Goal: Transaction & Acquisition: Purchase product/service

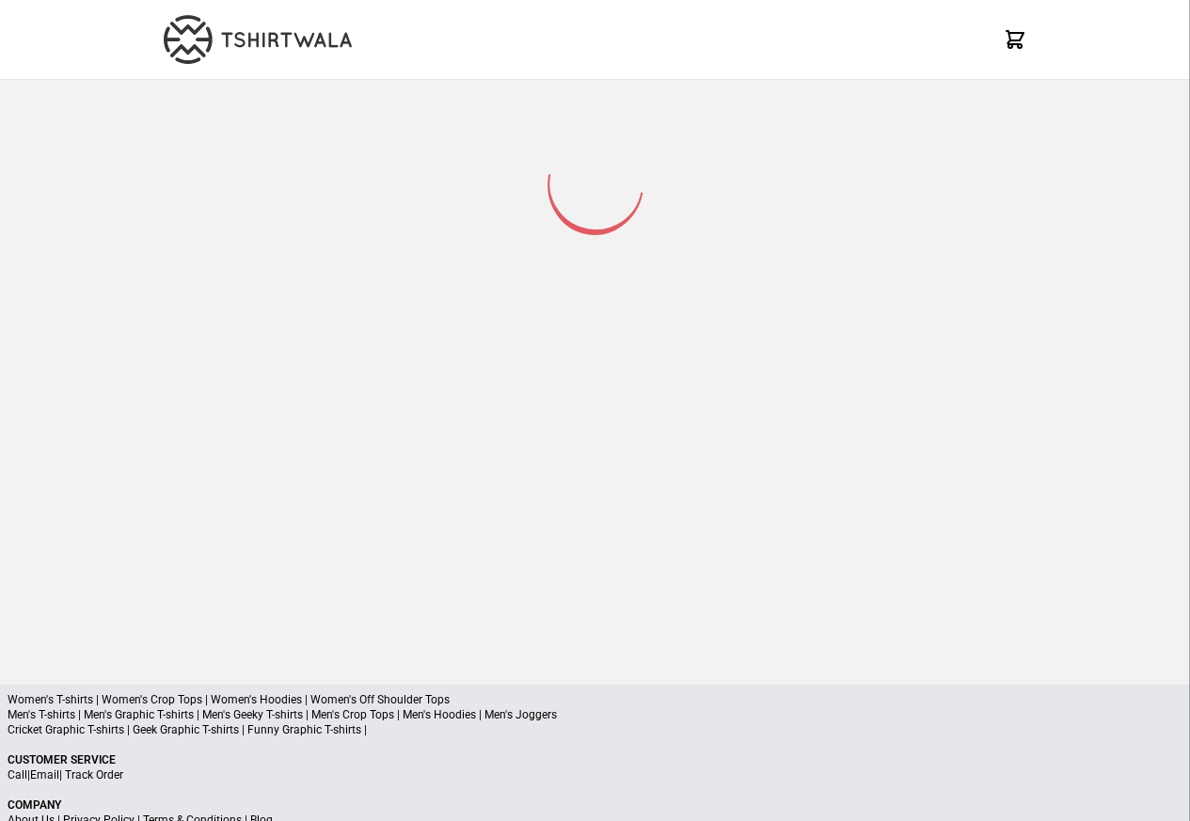
click at [1116, 122] on div at bounding box center [595, 367] width 1190 height 575
click at [90, 13] on div "X" at bounding box center [595, 40] width 1190 height 80
click at [132, 727] on p "Cricket Graphic T-shirts | Geek Graphic T-shirts | Funny Graphic T-shirts |" at bounding box center [595, 730] width 1175 height 15
click at [82, 727] on p "Cricket Graphic T-shirts | Geek Graphic T-shirts | Funny Graphic T-shirts |" at bounding box center [595, 730] width 1175 height 15
